Goal: Navigation & Orientation: Go to known website

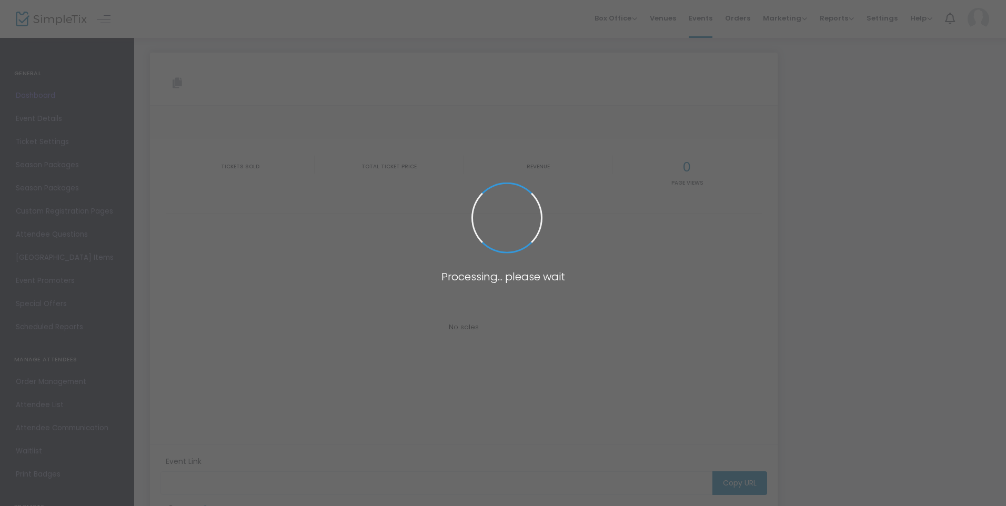
type input "[URL][DOMAIN_NAME]"
